Goal: Check status: Check status

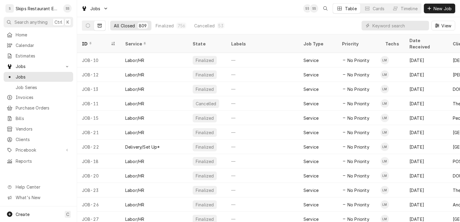
click at [101, 26] on icon "Dynamic Content Wrapper" at bounding box center [100, 26] width 4 height 4
click at [86, 25] on icon "Dynamic Content Wrapper" at bounding box center [88, 26] width 4 height 4
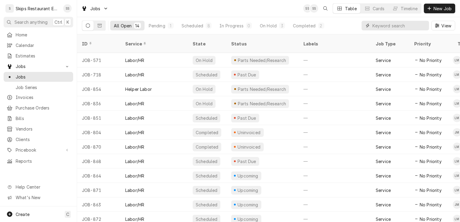
click at [403, 26] on input "Dynamic Content Wrapper" at bounding box center [400, 26] width 54 height 10
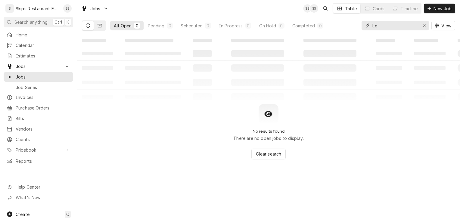
type input "L"
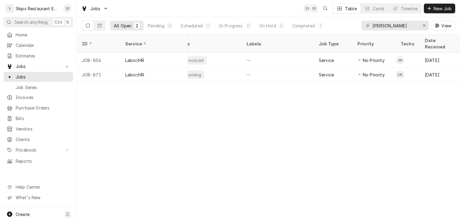
scroll to position [0, 56]
click at [392, 25] on input "Ramsey" at bounding box center [395, 26] width 45 height 10
type input "R"
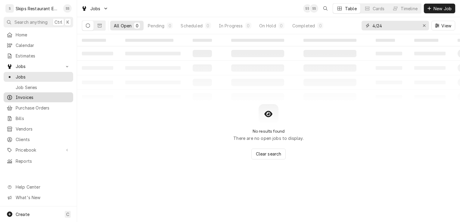
type input "4/24"
click at [22, 94] on span "Invoices" at bounding box center [43, 97] width 55 height 6
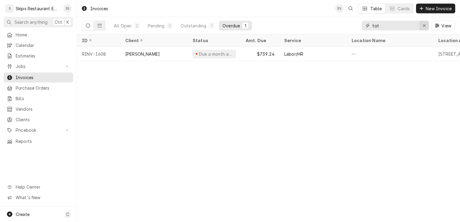
click at [424, 22] on button "Erase input" at bounding box center [425, 26] width 10 height 10
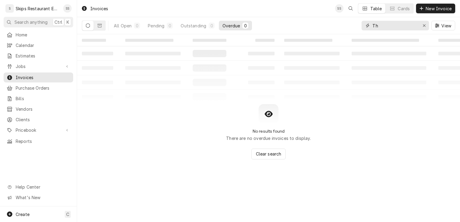
type input "T"
type input "4/24/2025"
drag, startPoint x: 397, startPoint y: 24, endPoint x: 373, endPoint y: 24, distance: 23.8
click at [373, 24] on input "4/24/2025" at bounding box center [395, 26] width 45 height 10
click at [391, 25] on input "5/07/2025" at bounding box center [395, 26] width 45 height 10
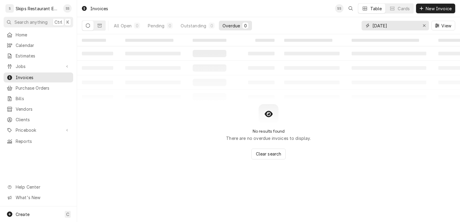
click at [379, 25] on input "5/07/25" at bounding box center [395, 26] width 45 height 10
type input "5/7/25"
click at [90, 26] on icon "Dynamic Content Wrapper" at bounding box center [88, 26] width 4 height 4
click at [99, 25] on icon "Dynamic Content Wrapper" at bounding box center [100, 26] width 4 height 4
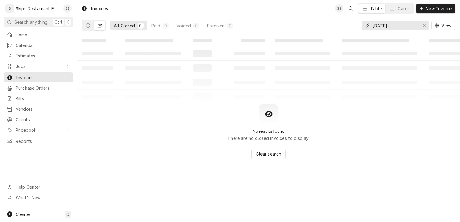
click at [388, 25] on input "5/7/25" at bounding box center [395, 26] width 45 height 10
click at [424, 25] on icon "Erase input" at bounding box center [424, 26] width 3 height 4
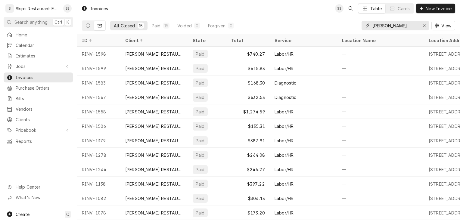
type input "Ramsey's"
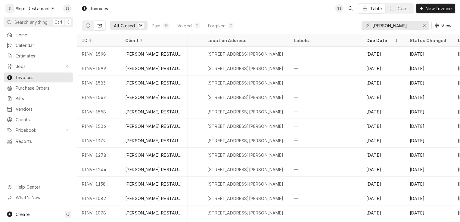
scroll to position [0, 222]
click at [424, 24] on icon "Erase input" at bounding box center [424, 26] width 3 height 4
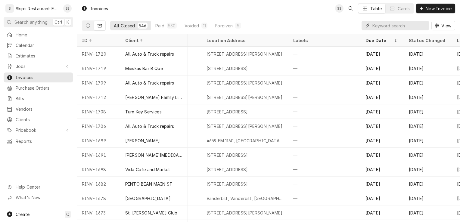
click at [380, 27] on input "Dynamic Content Wrapper" at bounding box center [400, 26] width 54 height 10
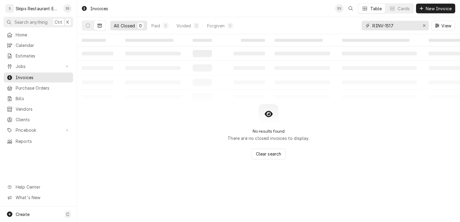
type input "RINV-1517"
click at [99, 25] on icon "Dynamic Content Wrapper" at bounding box center [100, 26] width 4 height 4
click at [86, 26] on icon "Dynamic Content Wrapper" at bounding box center [88, 26] width 4 height 4
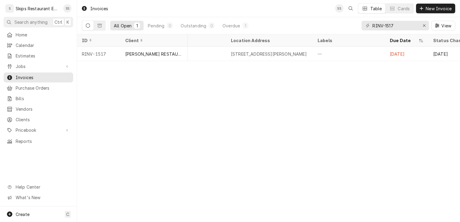
scroll to position [0, 247]
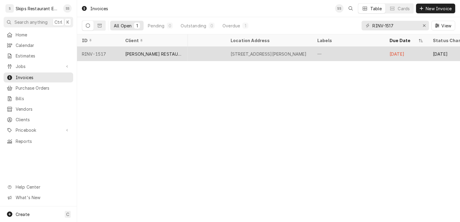
click at [265, 53] on div "[STREET_ADDRESS][PERSON_NAME]" at bounding box center [269, 54] width 76 height 6
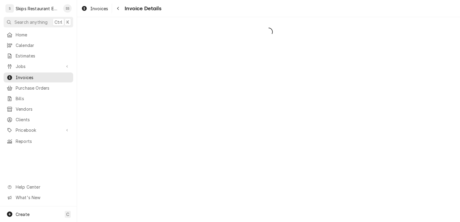
click at [265, 53] on div "Dynamic Content Wrapper" at bounding box center [268, 119] width 383 height 205
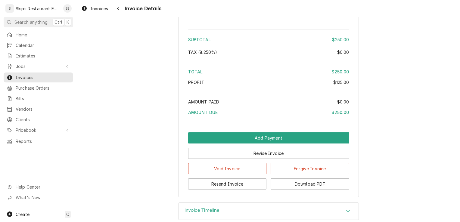
scroll to position [684, 0]
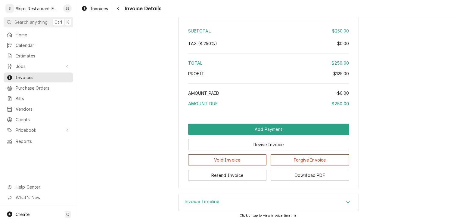
click at [346, 203] on icon "Accordion Header" at bounding box center [348, 202] width 4 height 5
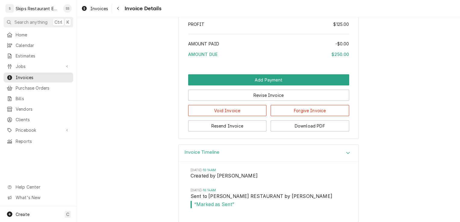
scroll to position [740, 0]
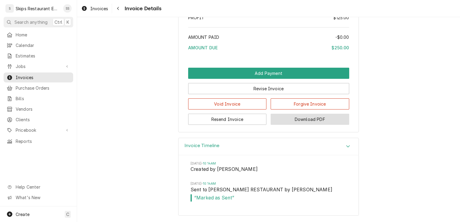
click at [303, 120] on button "Download PDF" at bounding box center [310, 119] width 79 height 11
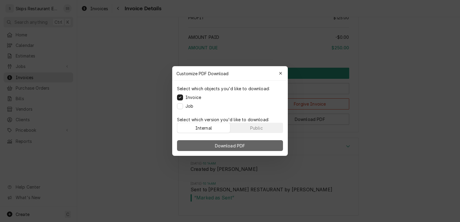
click at [219, 147] on span "Download PDF" at bounding box center [230, 146] width 33 height 6
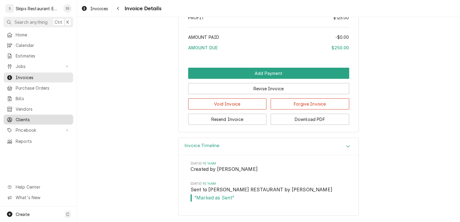
click at [30, 118] on span "Clients" at bounding box center [43, 120] width 55 height 6
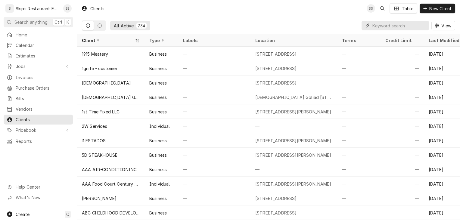
click at [387, 25] on input "Dynamic Content Wrapper" at bounding box center [400, 26] width 54 height 10
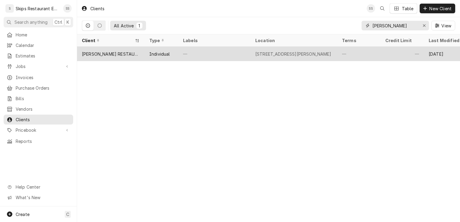
type input "Ramsey's"
click at [285, 54] on div "[STREET_ADDRESS][PERSON_NAME]" at bounding box center [294, 54] width 76 height 6
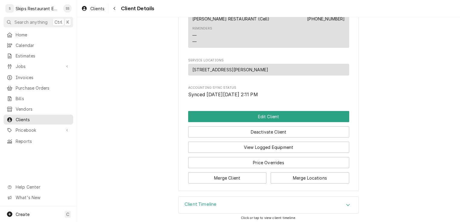
scroll to position [322, 0]
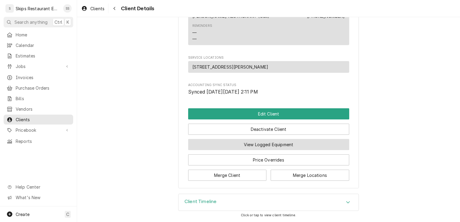
click at [266, 144] on button "View Logged Equipment" at bounding box center [268, 144] width 161 height 11
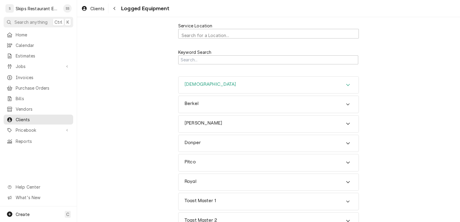
click at [348, 85] on icon "Accordion Header" at bounding box center [348, 85] width 4 height 5
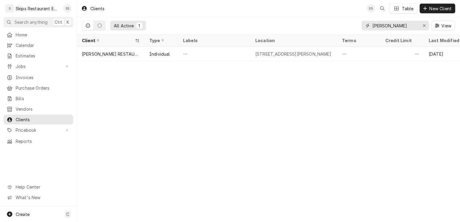
drag, startPoint x: 398, startPoint y: 25, endPoint x: 373, endPoint y: 25, distance: 25.3
click at [373, 25] on input "Ramsey's" at bounding box center [395, 26] width 45 height 10
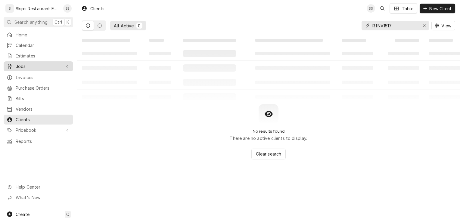
type input "RINV1517"
click at [22, 65] on span "Jobs" at bounding box center [39, 66] width 46 height 6
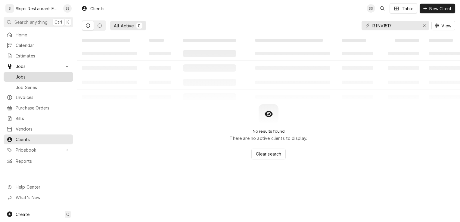
click at [24, 74] on span "Jobs" at bounding box center [43, 77] width 55 height 6
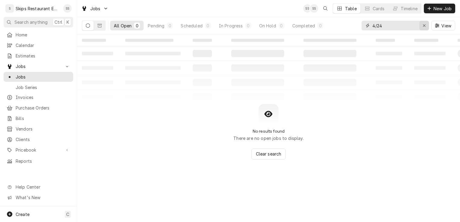
click at [425, 26] on icon "Erase input" at bounding box center [424, 26] width 3 height 4
type input "RINV 1517"
click at [25, 94] on span "Invoices" at bounding box center [43, 97] width 55 height 6
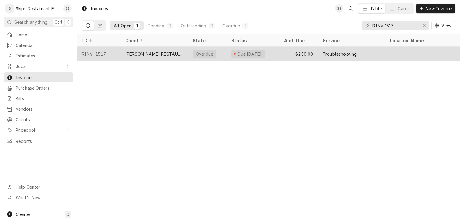
click at [156, 53] on div "[PERSON_NAME] RESTAURANT" at bounding box center [154, 54] width 58 height 6
